Goal: Transaction & Acquisition: Purchase product/service

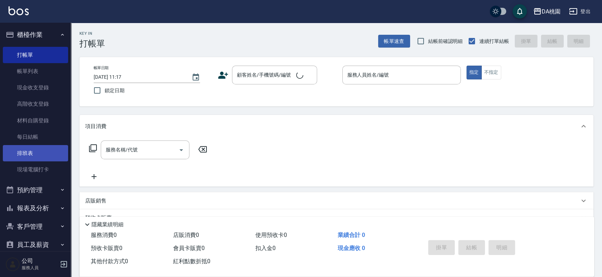
click at [26, 152] on link "排班表" at bounding box center [35, 153] width 65 height 16
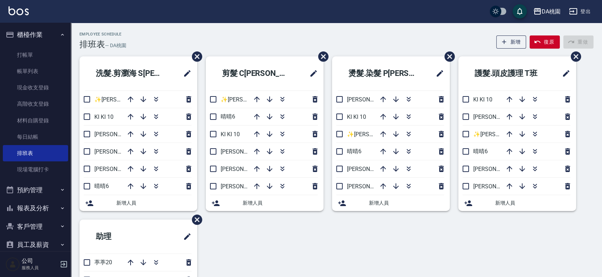
click at [266, 34] on div "Employee Schedule 排班表 — DA桃園 新增 復原 重做" at bounding box center [336, 40] width 514 height 17
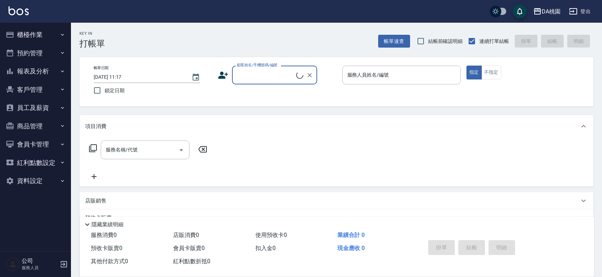
click at [39, 31] on button "櫃檯作業" at bounding box center [35, 35] width 65 height 18
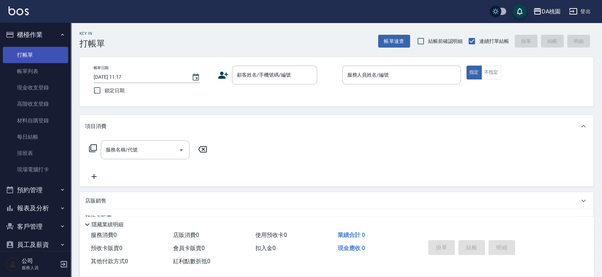
click at [34, 59] on link "打帳單" at bounding box center [35, 55] width 65 height 16
click at [262, 76] on input "顧客姓名/手機號碼/編號" at bounding box center [269, 75] width 68 height 12
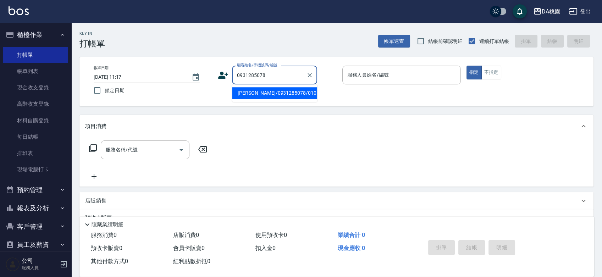
type input "張智翔/0931285078/01016"
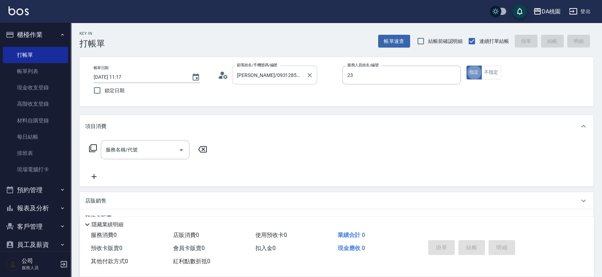
type input "亞瑟 -23"
type button "true"
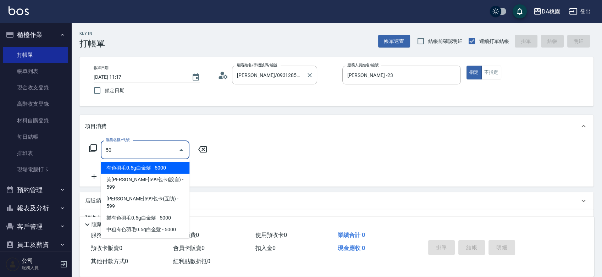
type input "501"
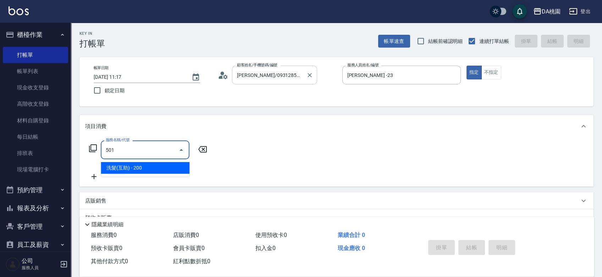
type input "20"
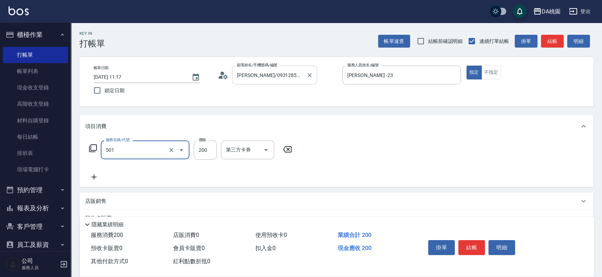
type input "洗髮(互助)(501)"
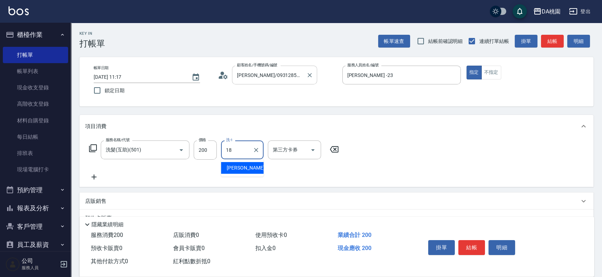
type input "小妤-18"
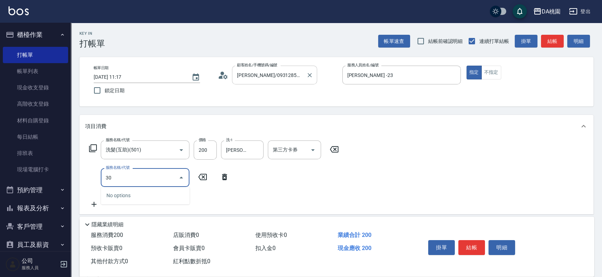
type input "303"
type input "50"
type input "A級剪髮(303)"
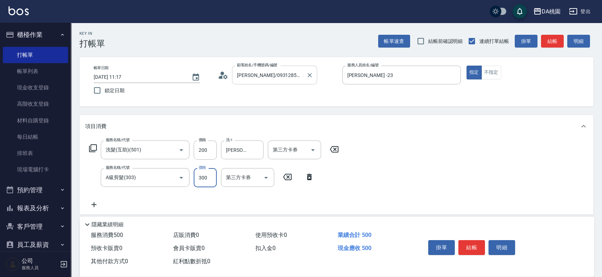
type input "5"
type input "20"
type input "500"
type input "70"
type input "500"
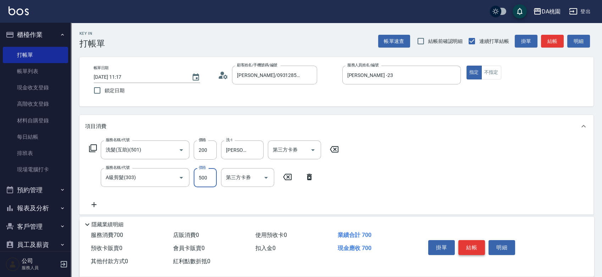
click at [469, 246] on button "結帳" at bounding box center [471, 247] width 27 height 15
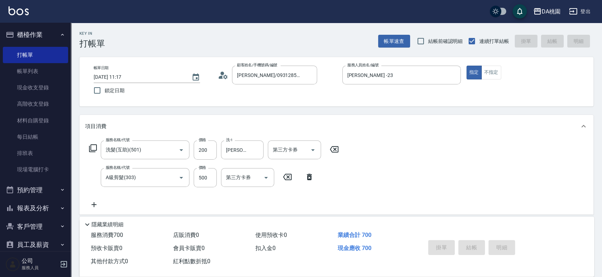
type input "2025/08/10 11:18"
type input "0"
